Goal: Check status: Check status

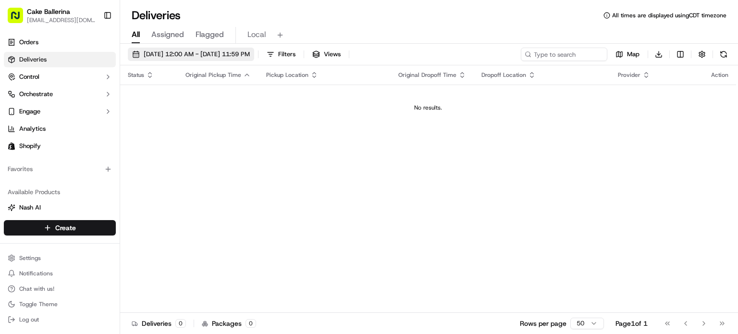
click at [167, 57] on span "[DATE] 12:00 AM - [DATE] 11:59 PM" at bounding box center [197, 54] width 106 height 9
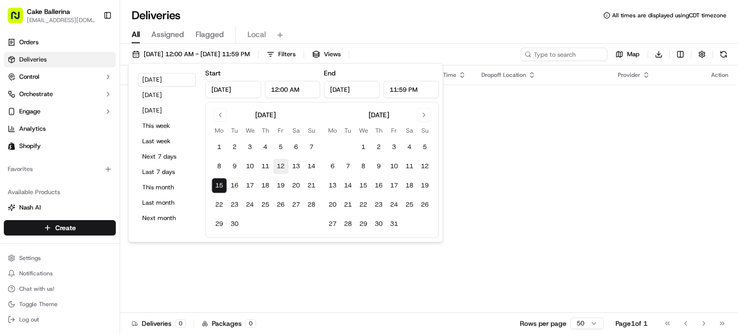
click at [285, 168] on button "12" at bounding box center [280, 166] width 15 height 15
type input "Sep 12, 2025"
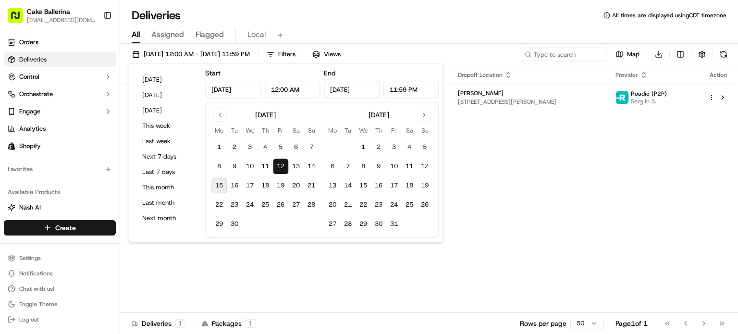
click at [446, 9] on div "Deliveries All times are displayed using CDT timezone" at bounding box center [429, 15] width 618 height 15
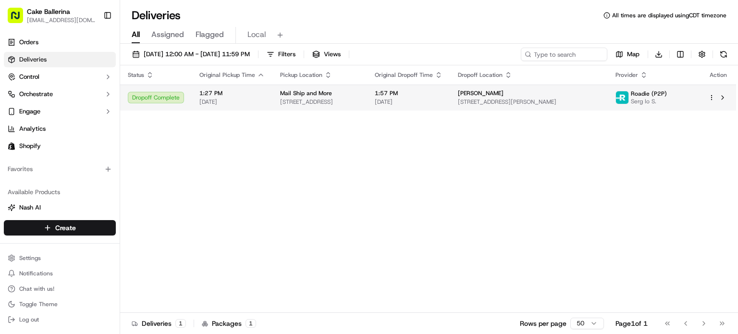
click at [443, 99] on span "[DATE]" at bounding box center [409, 102] width 68 height 8
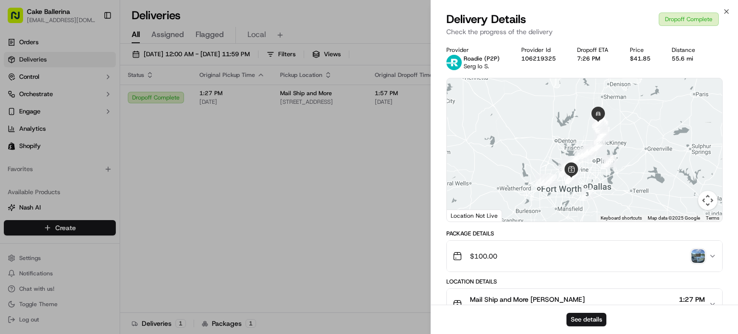
click at [598, 327] on div "See details" at bounding box center [584, 319] width 307 height 29
click at [594, 321] on button "See details" at bounding box center [586, 319] width 40 height 13
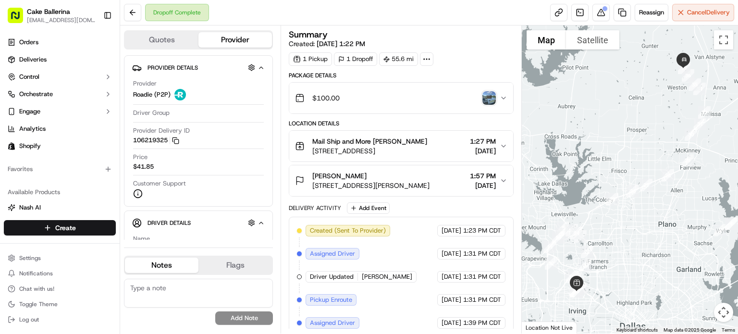
click at [601, 21] on div "Dropoff Complete Reassign Cancel Delivery" at bounding box center [429, 12] width 618 height 25
click at [601, 17] on button at bounding box center [600, 12] width 17 height 17
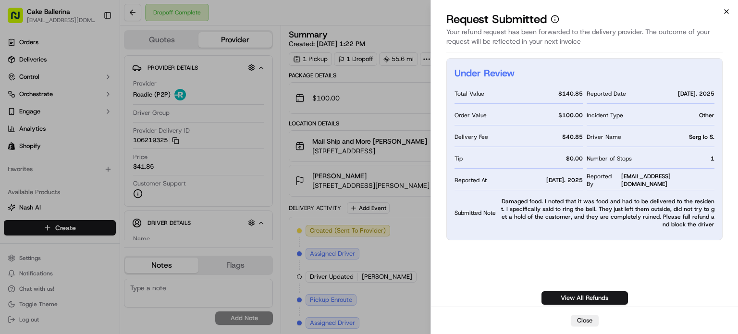
click at [728, 9] on icon "button" at bounding box center [727, 12] width 8 height 8
